Goal: Task Accomplishment & Management: Manage account settings

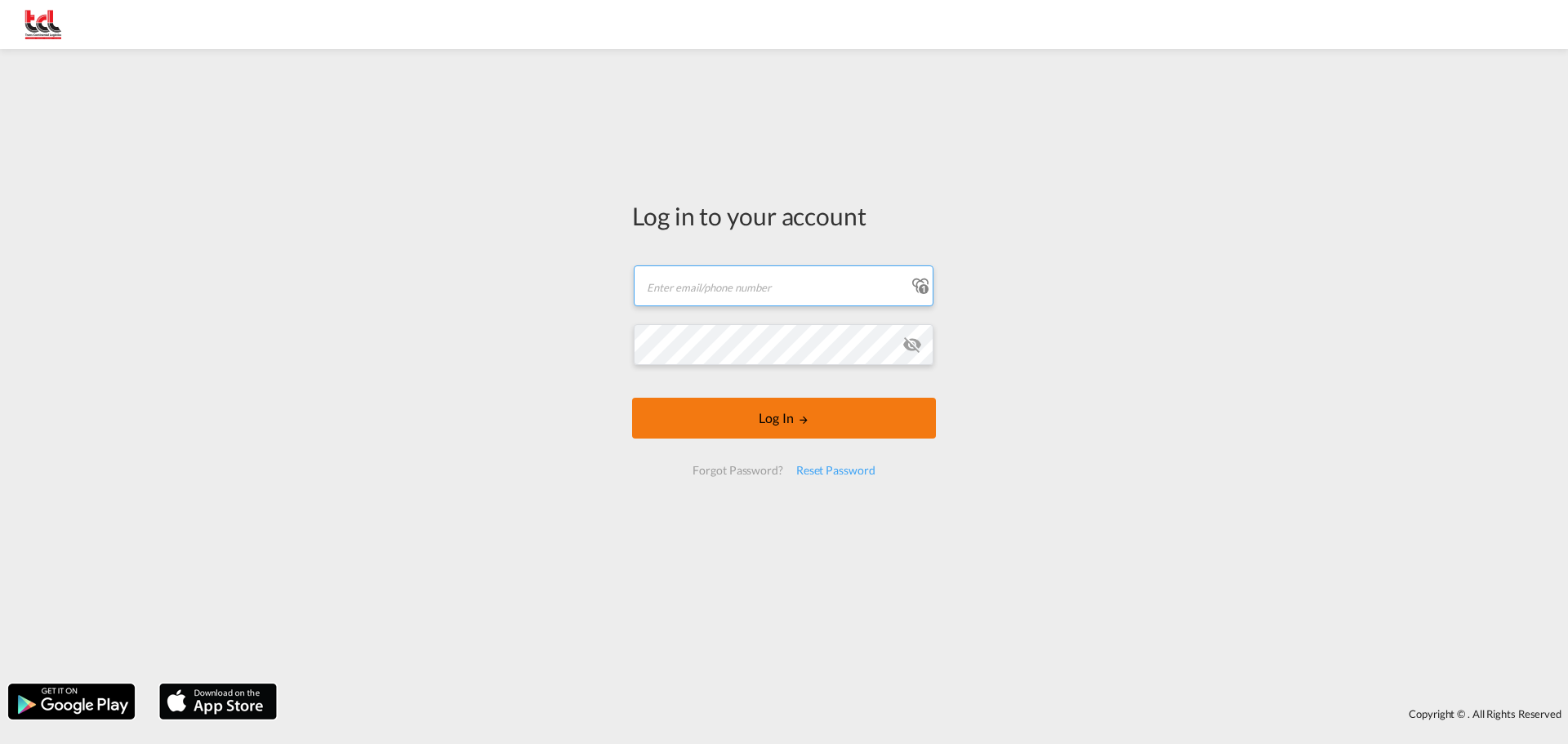
type input "[EMAIL_ADDRESS][DOMAIN_NAME]"
click at [792, 418] on button "Log In" at bounding box center [784, 418] width 304 height 41
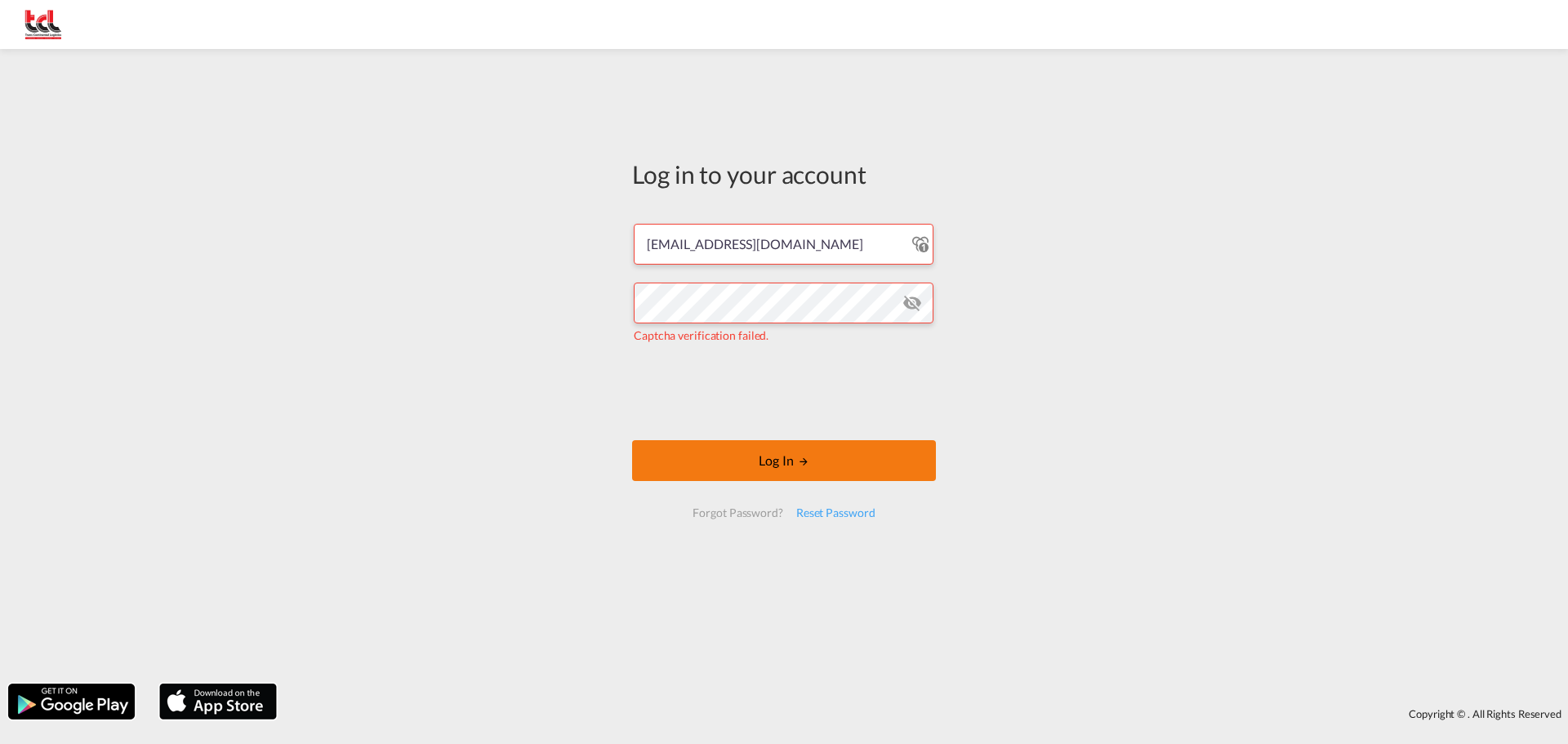
click at [852, 468] on button "Log In" at bounding box center [784, 460] width 304 height 41
click at [779, 455] on button "Log In" at bounding box center [784, 460] width 304 height 41
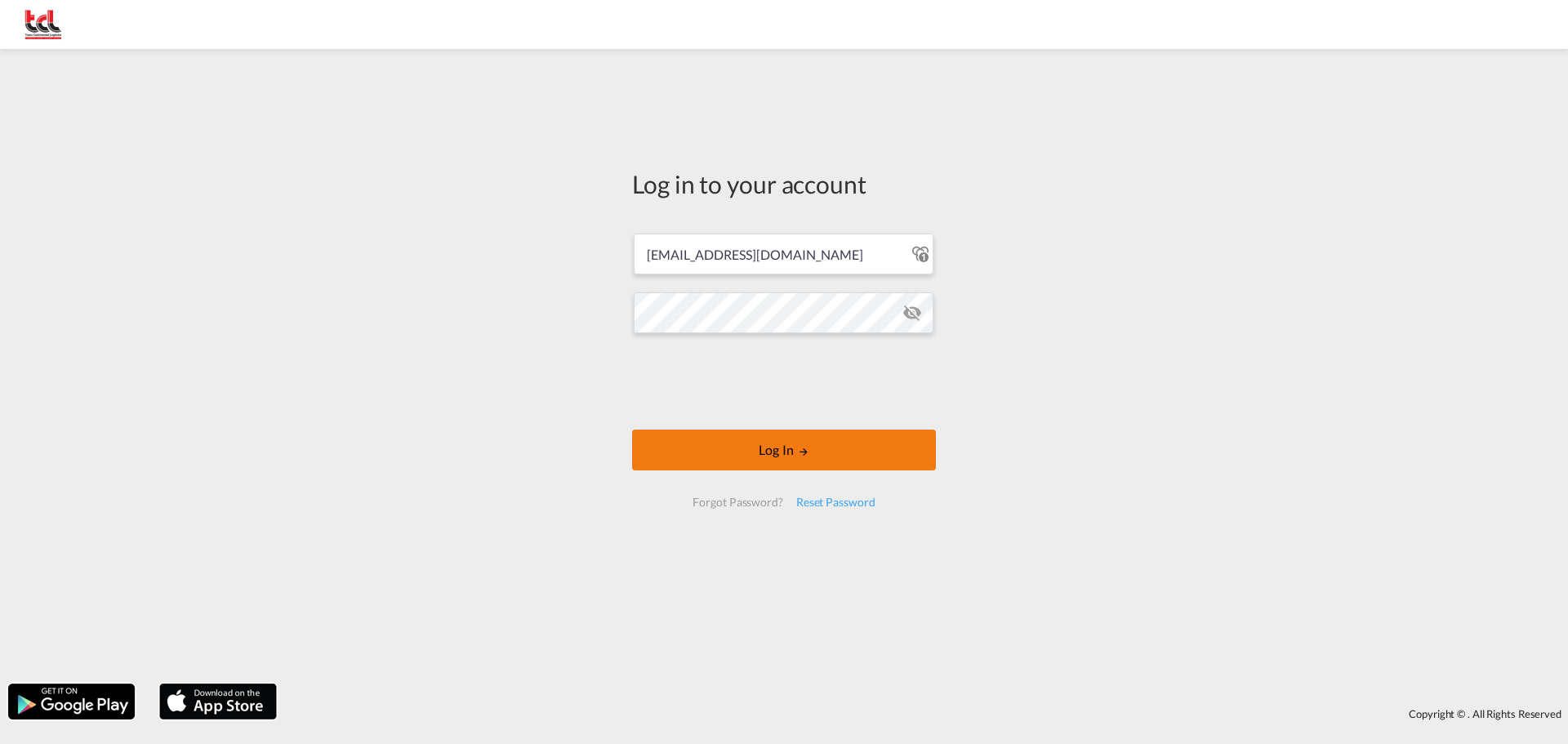
click at [792, 450] on button "Log In" at bounding box center [784, 450] width 304 height 41
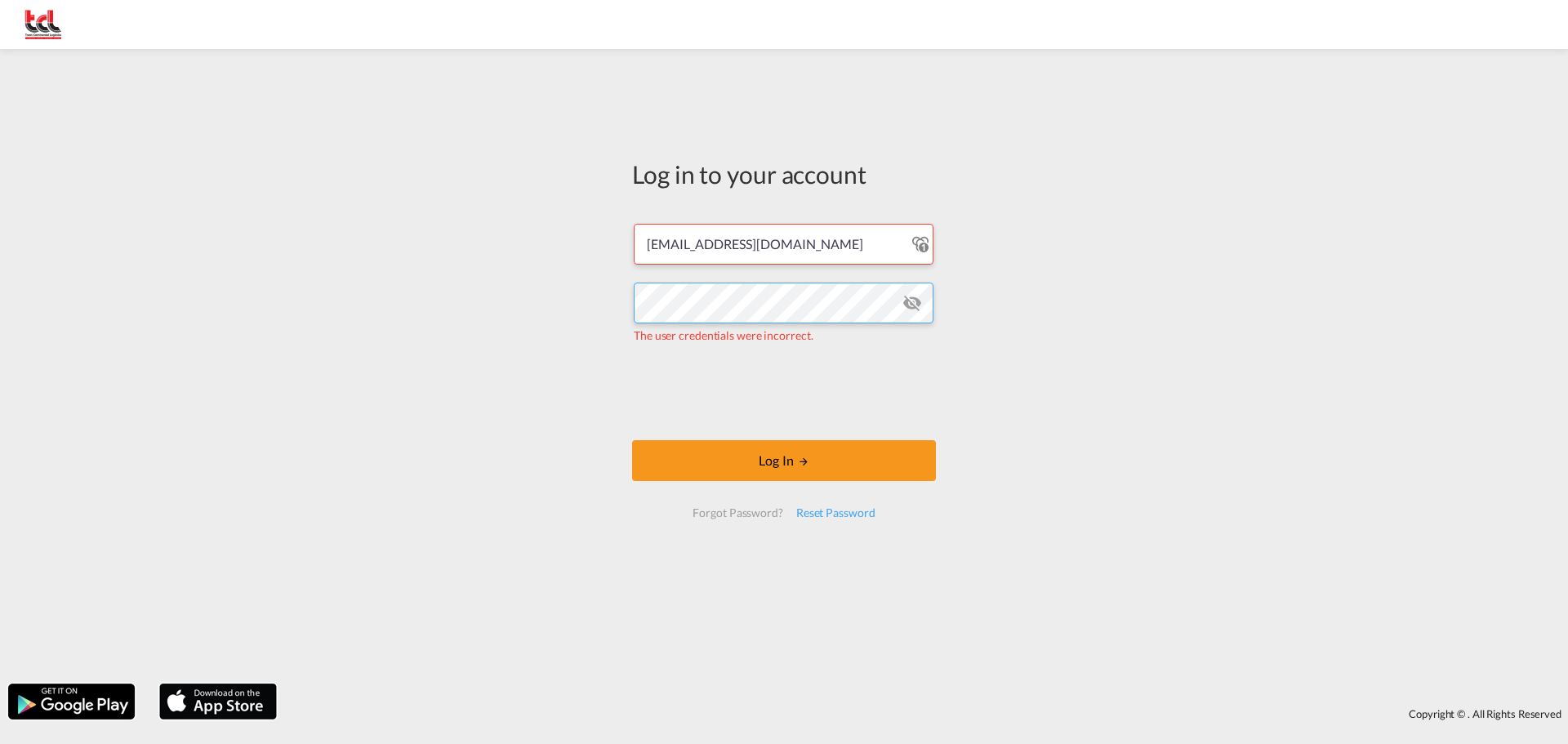
click at [502, 305] on div "Log in to your account [EMAIL_ADDRESS][DOMAIN_NAME] The user credentials were i…" at bounding box center [784, 366] width 1568 height 618
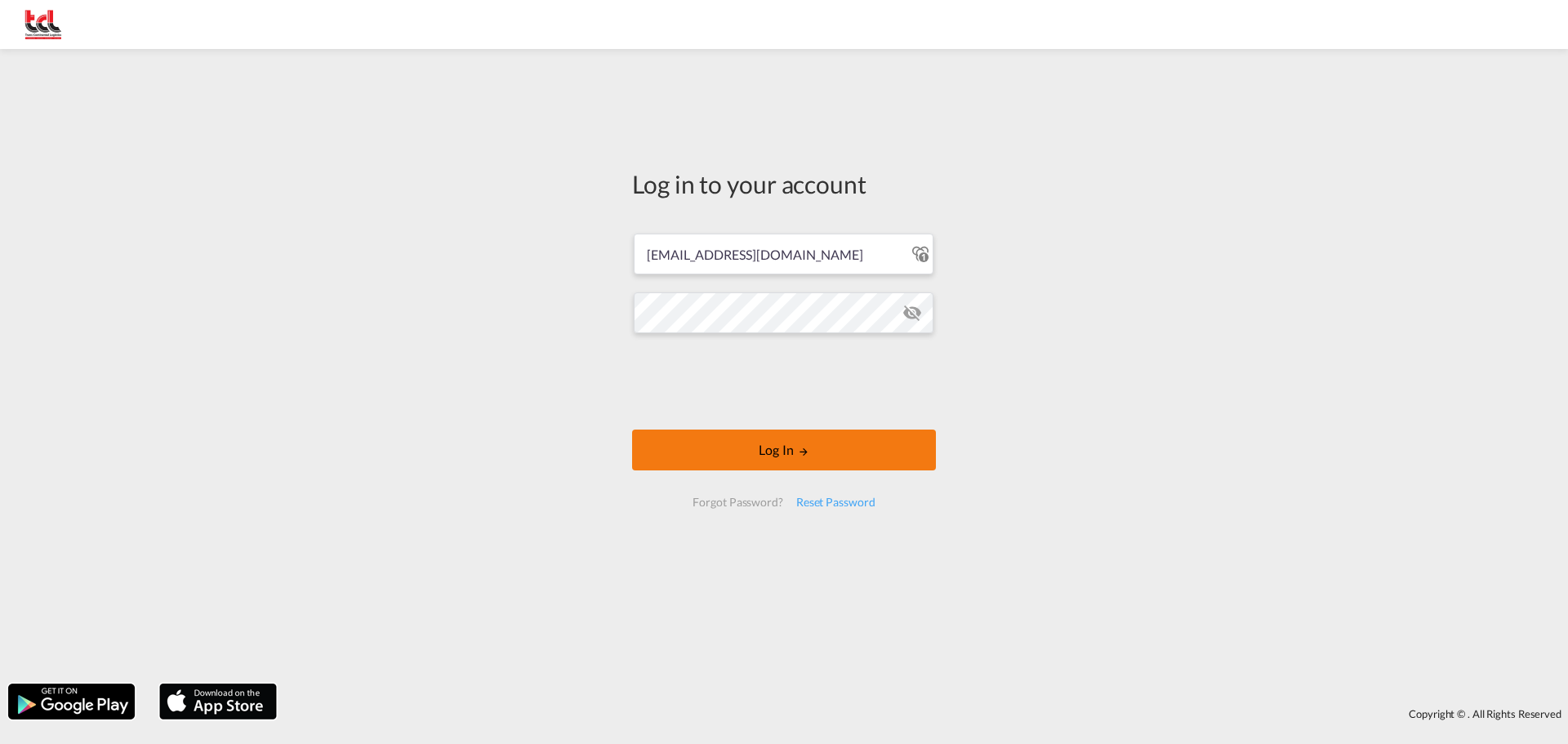
click at [784, 455] on button "Log In" at bounding box center [784, 450] width 304 height 41
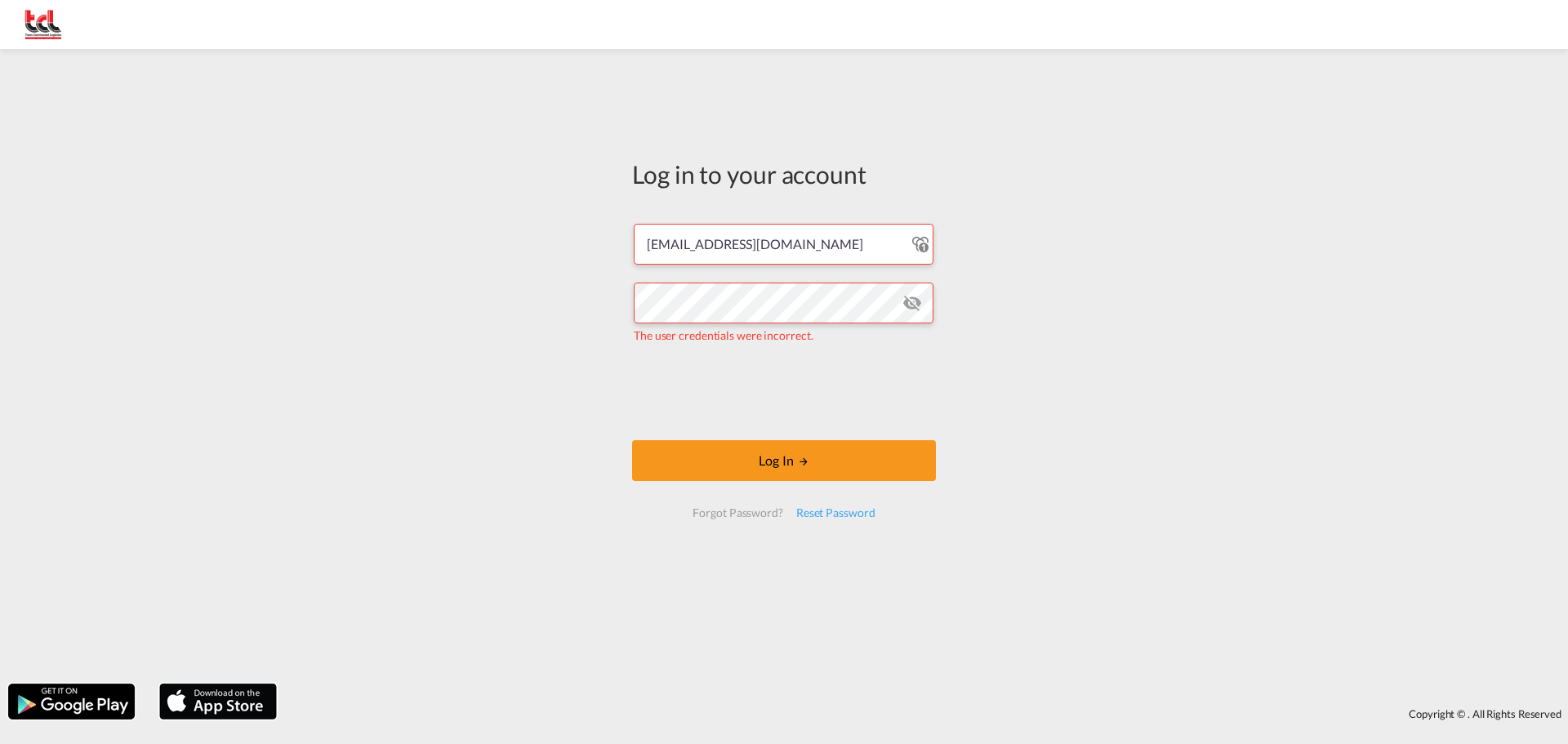
click at [920, 304] on md-icon "icon-eye-off" at bounding box center [912, 303] width 20 height 20
click at [754, 457] on button "Log In" at bounding box center [784, 460] width 304 height 41
